Goal: Browse casually: Explore the website without a specific task or goal

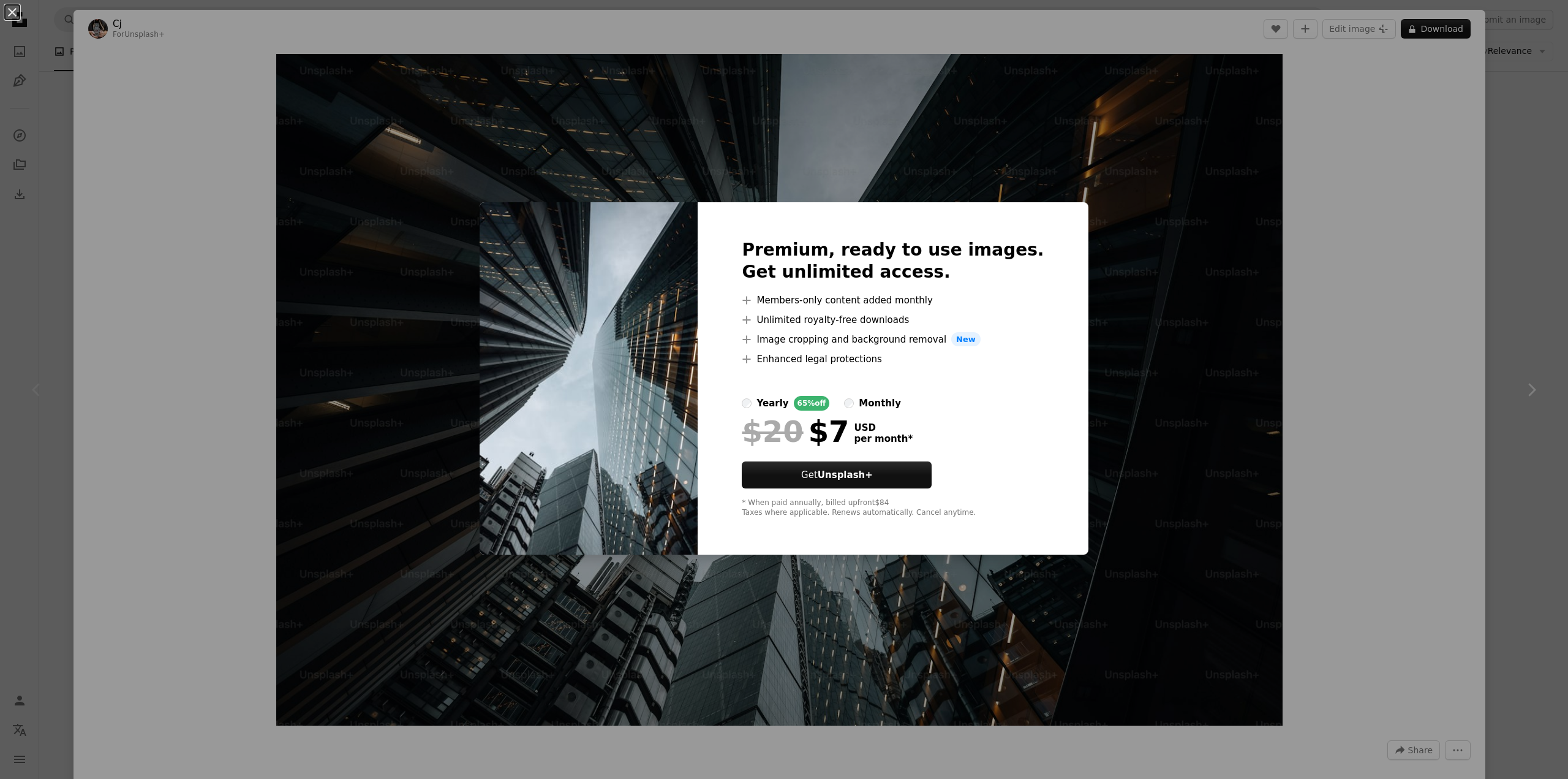
click at [1133, 165] on div "An X shape Premium, ready to use images. Get unlimited access. A plus sign Memb…" at bounding box center [784, 390] width 1568 height 779
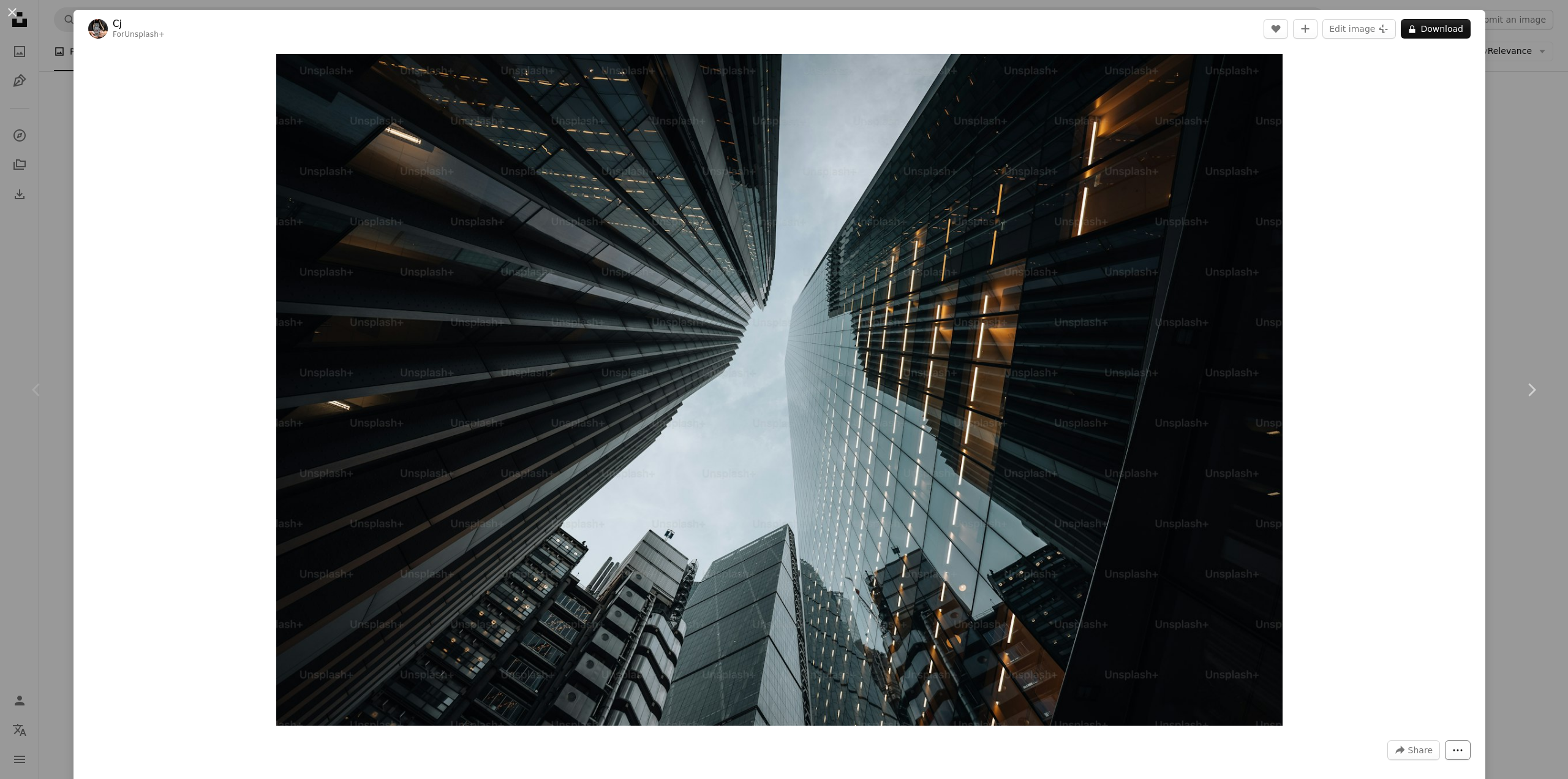
click at [1452, 753] on icon "More Actions" at bounding box center [1457, 750] width 11 height 11
click at [1499, 194] on dialog "An X shape Chevron left Chevron right Cj For Unsplash+ A heart A plus sign Edit…" at bounding box center [784, 390] width 1568 height 779
click at [1527, 387] on icon "Chevron right" at bounding box center [1531, 390] width 20 height 20
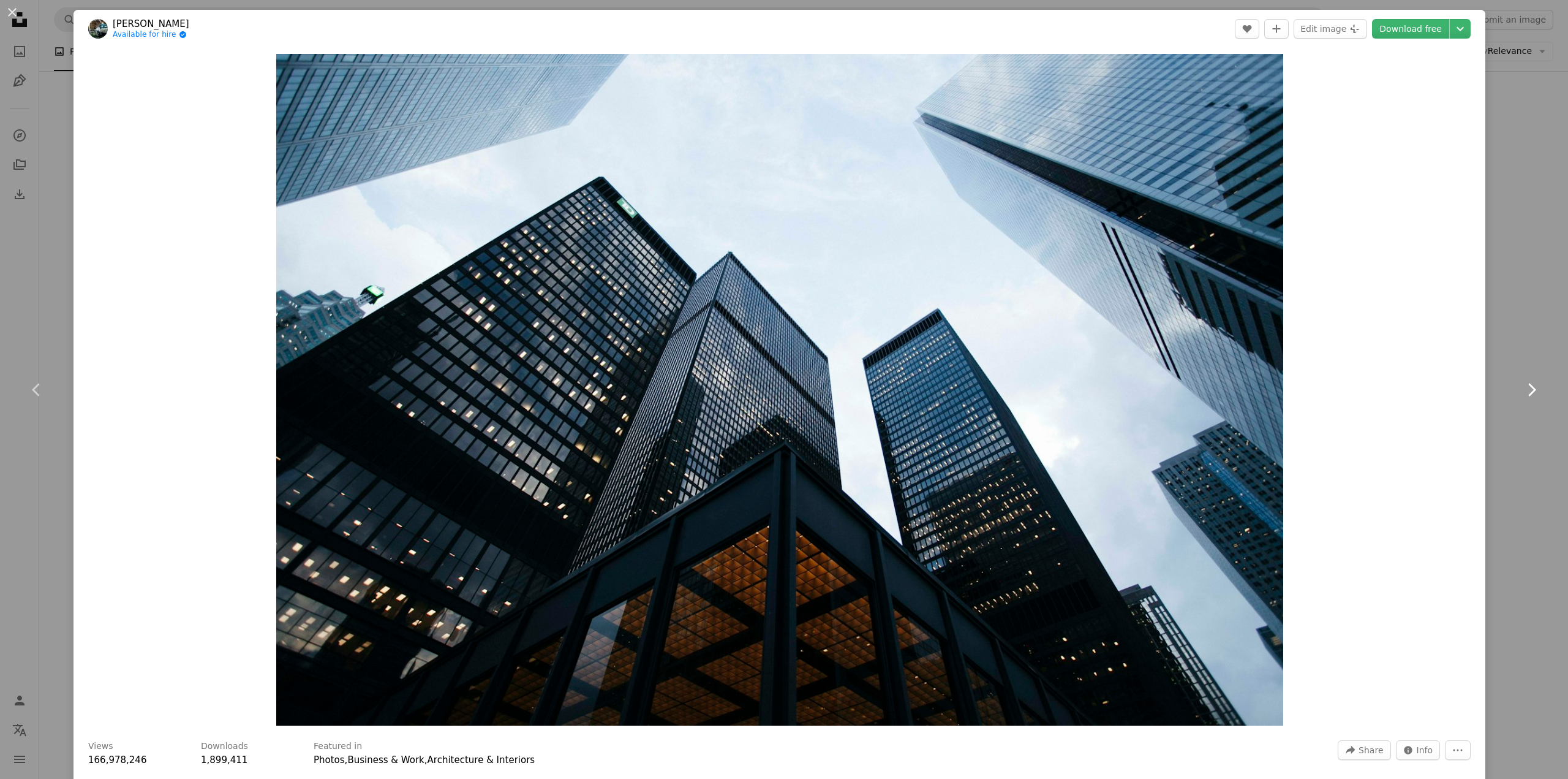
click at [1527, 383] on icon "Chevron right" at bounding box center [1531, 390] width 20 height 20
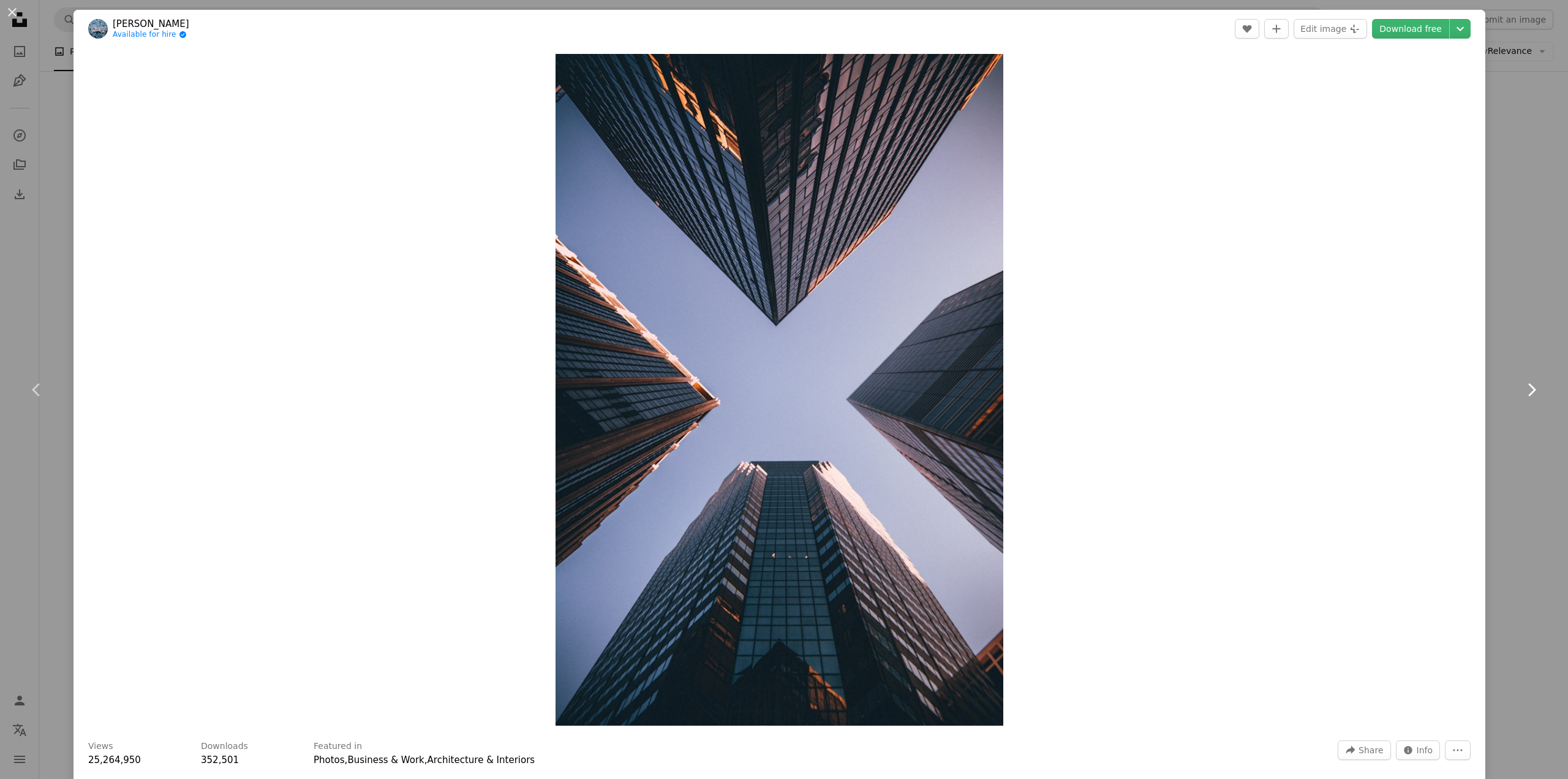
click at [1527, 383] on icon "Chevron right" at bounding box center [1531, 390] width 20 height 20
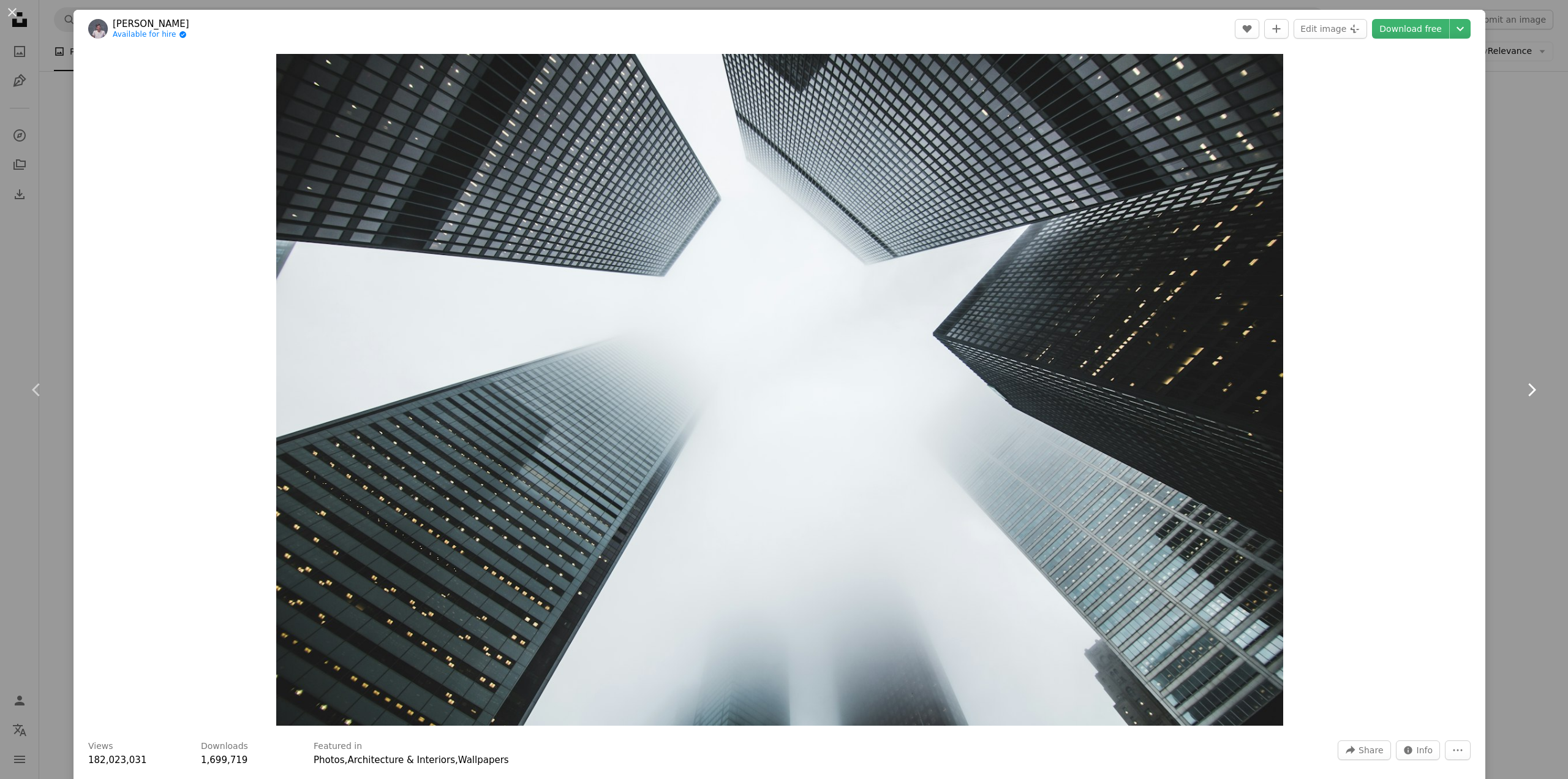
click at [1528, 390] on icon at bounding box center [1532, 389] width 8 height 13
